Goal: Unclear: Browse casually

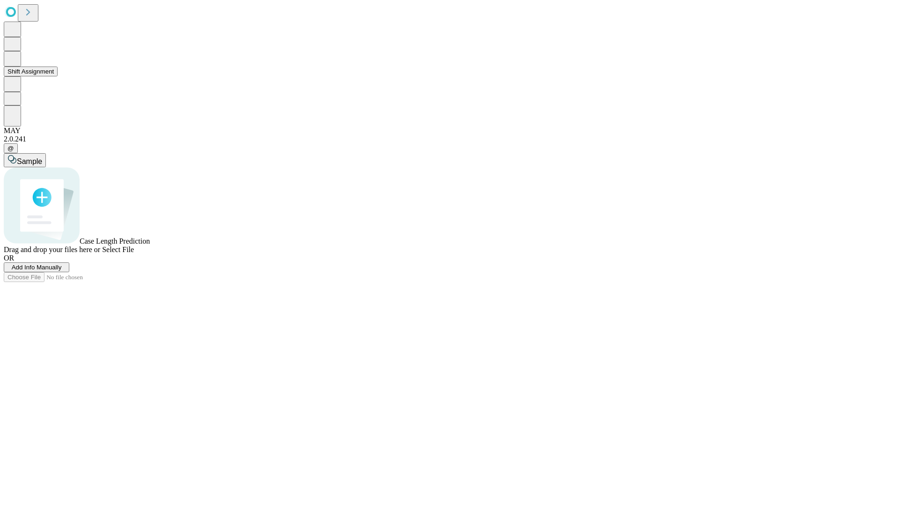
click at [58, 76] on button "Shift Assignment" at bounding box center [31, 71] width 54 height 10
